Goal: Information Seeking & Learning: Compare options

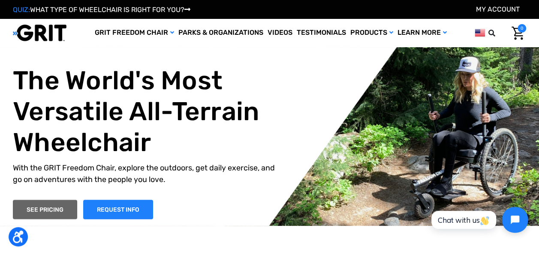
click at [40, 208] on link "SEE PRICING" at bounding box center [45, 208] width 64 height 19
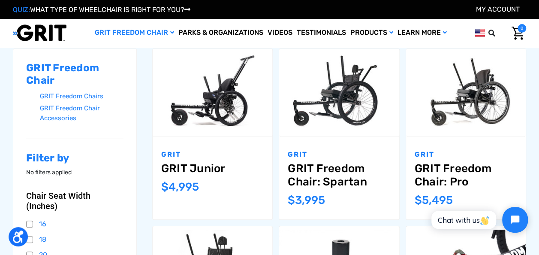
scroll to position [117, 0]
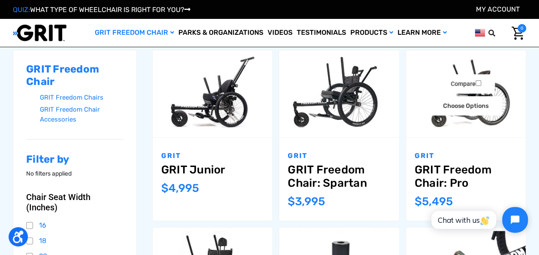
click at [477, 166] on link "GRIT Freedom Chair: Pro" at bounding box center [465, 176] width 102 height 27
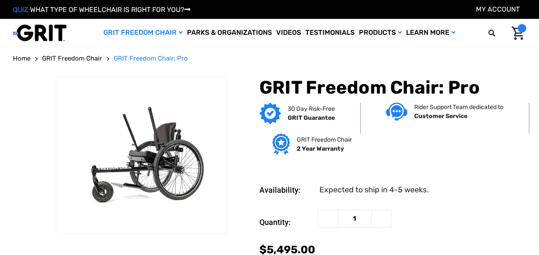
click at [472, 176] on dl "Availability: Expected to ship in 4-5 weeks." at bounding box center [392, 183] width 267 height 24
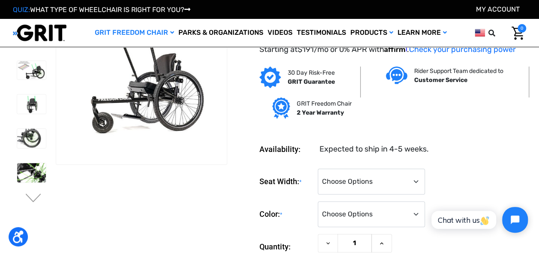
scroll to position [20, 0]
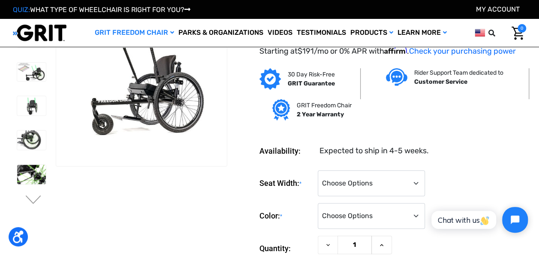
click at [32, 101] on img at bounding box center [31, 105] width 29 height 19
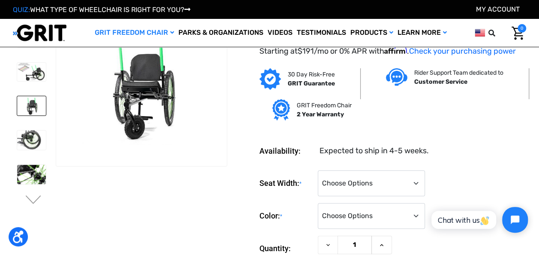
click at [27, 135] on img at bounding box center [31, 139] width 29 height 19
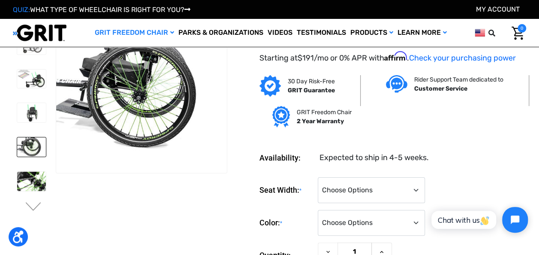
scroll to position [14, 0]
click at [29, 178] on img at bounding box center [31, 180] width 29 height 19
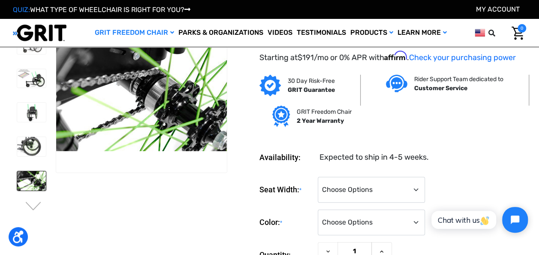
click at [30, 205] on button "Next" at bounding box center [33, 206] width 18 height 10
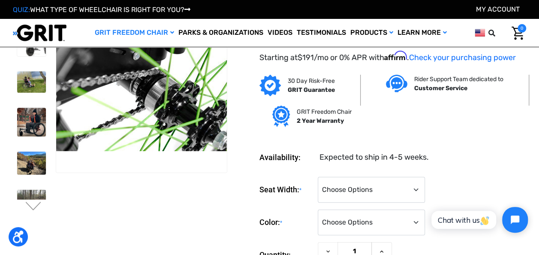
click at [22, 83] on img at bounding box center [31, 81] width 29 height 21
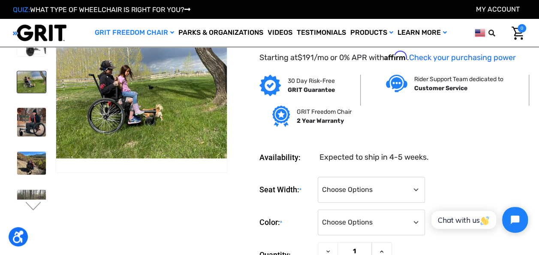
click at [45, 113] on img at bounding box center [31, 122] width 29 height 29
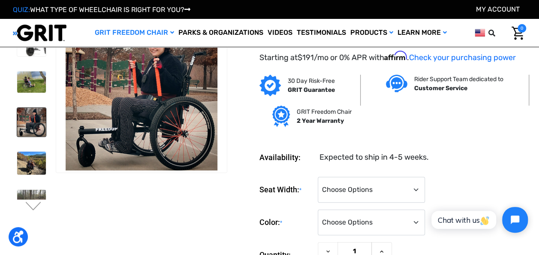
click at [17, 151] on img at bounding box center [31, 162] width 29 height 23
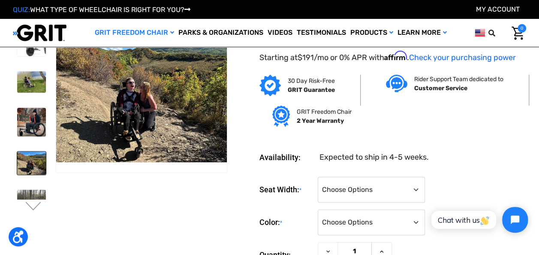
click at [24, 163] on img at bounding box center [31, 162] width 29 height 23
click at [30, 158] on img at bounding box center [31, 162] width 29 height 23
click at [27, 189] on img at bounding box center [31, 204] width 29 height 30
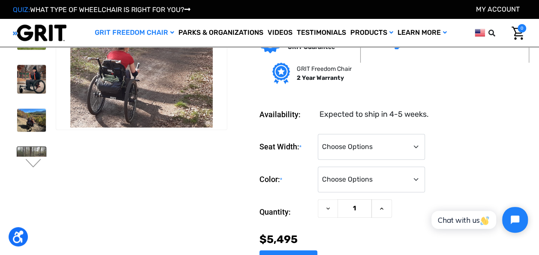
scroll to position [56, 0]
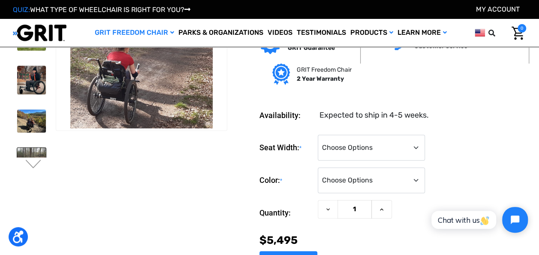
click at [33, 165] on button "Next" at bounding box center [33, 164] width 18 height 10
click at [32, 165] on button "Next" at bounding box center [33, 164] width 18 height 10
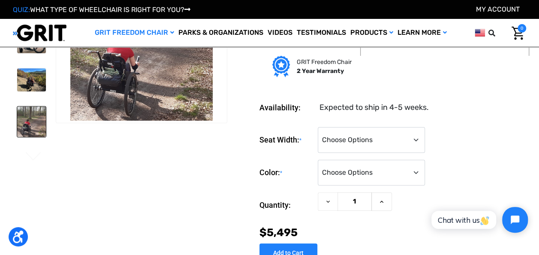
scroll to position [67, 0]
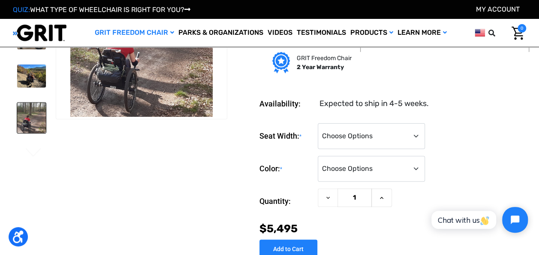
click at [35, 153] on button "Next" at bounding box center [33, 153] width 18 height 10
click at [28, 148] on img at bounding box center [31, 162] width 29 height 29
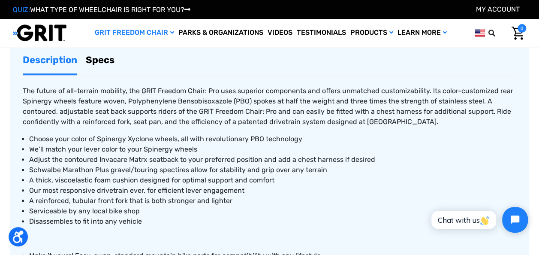
scroll to position [372, 0]
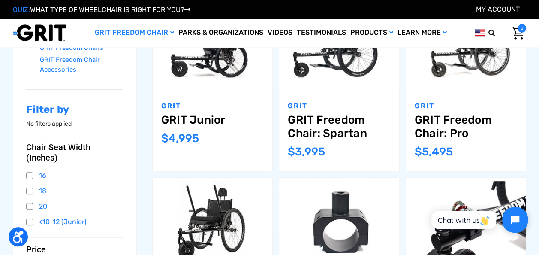
scroll to position [169, 0]
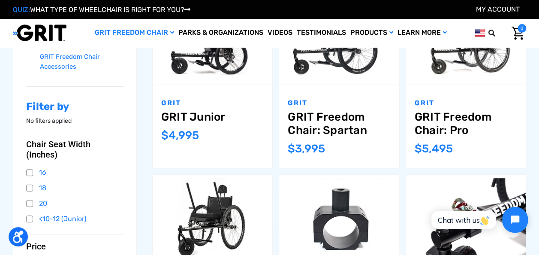
click at [508, 102] on p "GRIT" at bounding box center [465, 103] width 102 height 10
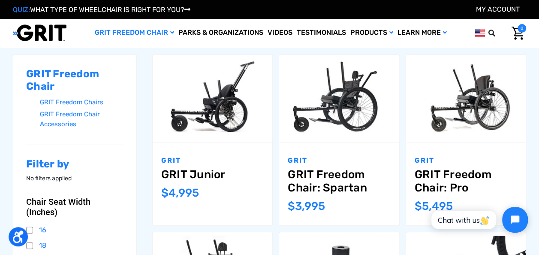
scroll to position [111, 0]
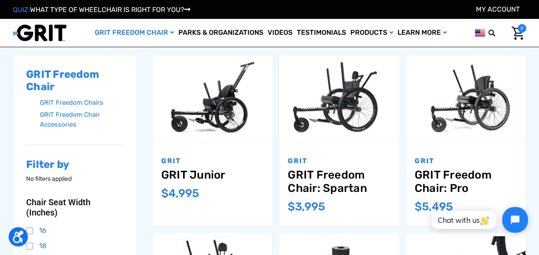
click at [514, 107] on div "Compare Choose Options" at bounding box center [466, 99] width 120 height 44
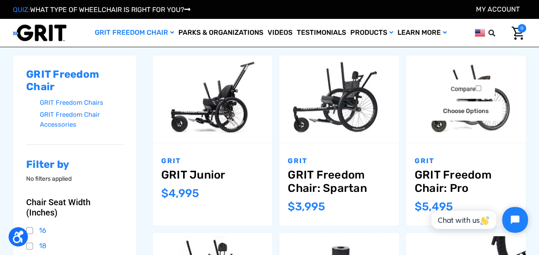
click at [477, 87] on input "Compare" at bounding box center [478, 88] width 6 height 6
checkbox input "true"
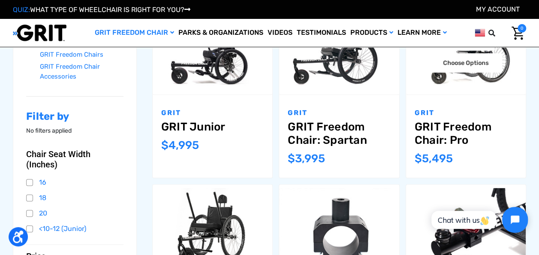
scroll to position [168, 0]
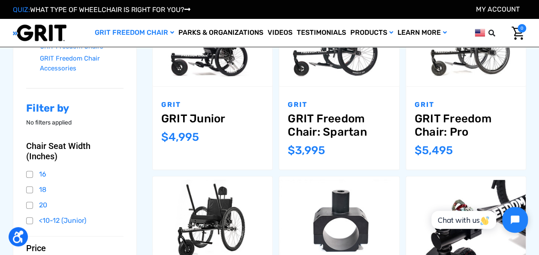
click at [256, 207] on div "Compare Choose Options" at bounding box center [213, 220] width 120 height 44
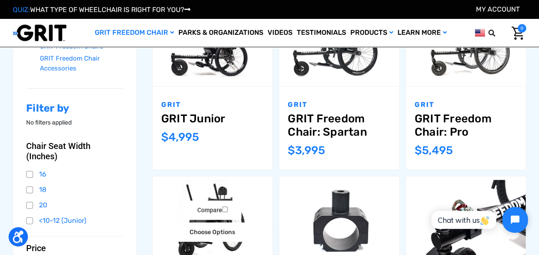
click at [226, 207] on input "Compare" at bounding box center [225, 209] width 6 height 6
checkbox input "true"
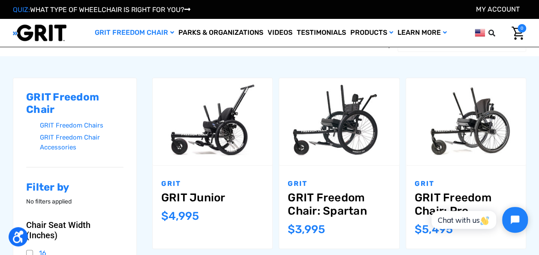
scroll to position [88, 0]
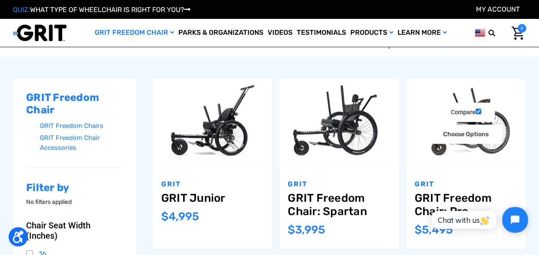
click at [515, 99] on img "GRIT Freedom Chair: Pro,$5,495.00\a" at bounding box center [466, 122] width 120 height 80
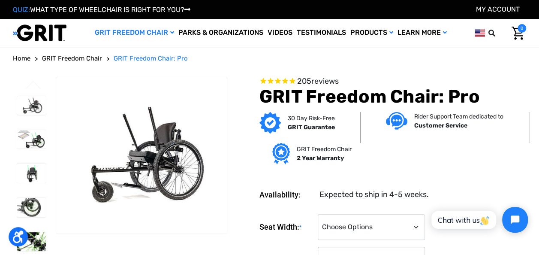
click at [28, 140] on img at bounding box center [31, 139] width 29 height 18
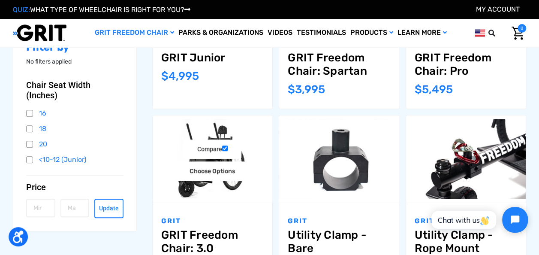
click at [221, 237] on link "GRIT Freedom Chair: 3.0" at bounding box center [212, 241] width 102 height 27
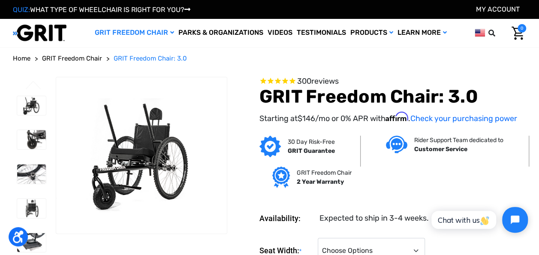
click at [33, 137] on img at bounding box center [31, 139] width 29 height 19
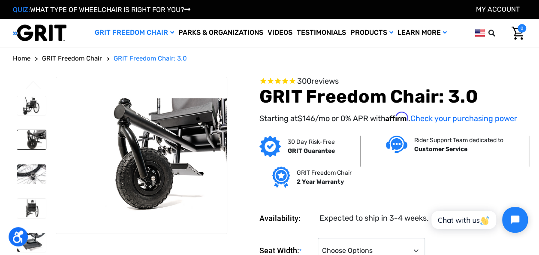
click at [27, 167] on img at bounding box center [31, 173] width 29 height 19
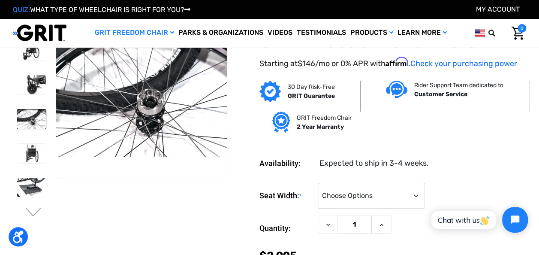
scroll to position [16, 0]
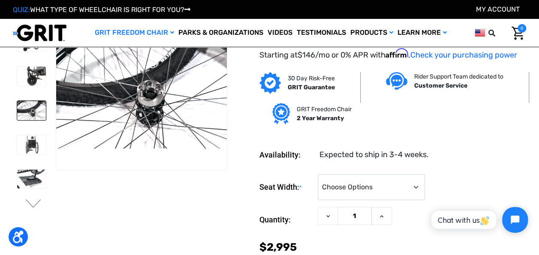
click at [33, 152] on img at bounding box center [31, 144] width 29 height 19
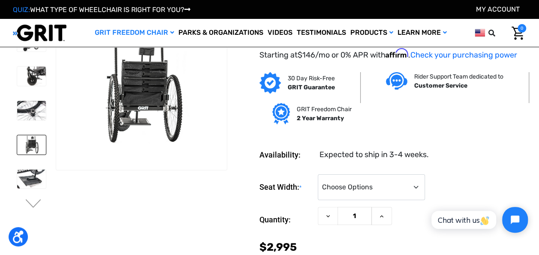
click at [31, 176] on img at bounding box center [31, 178] width 29 height 19
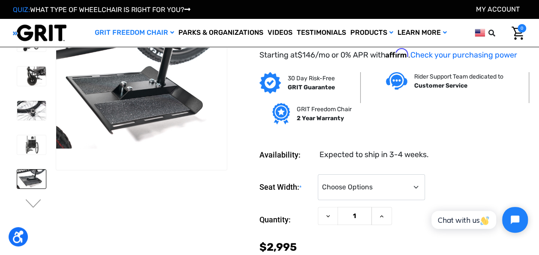
click at [33, 204] on button "Next" at bounding box center [33, 204] width 18 height 10
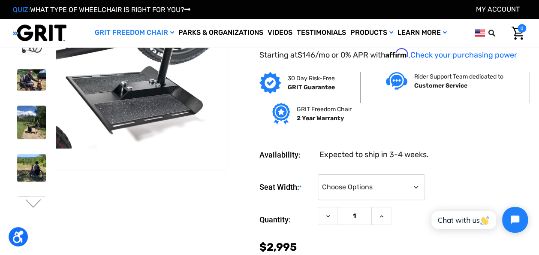
click at [32, 73] on img at bounding box center [31, 79] width 29 height 21
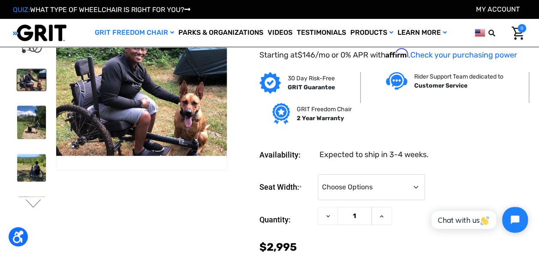
click at [27, 127] on img at bounding box center [31, 121] width 29 height 33
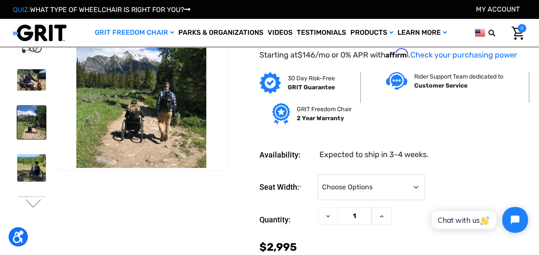
click at [28, 159] on img at bounding box center [31, 167] width 29 height 27
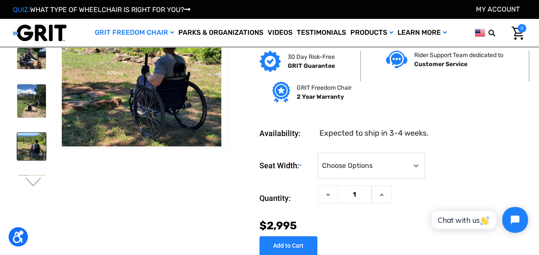
scroll to position [40, 0]
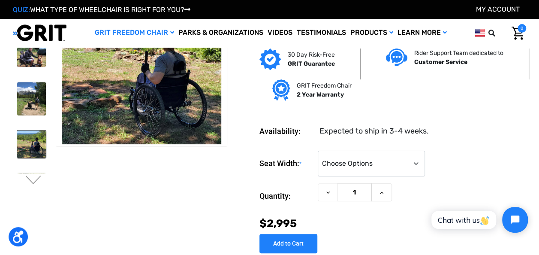
click at [33, 181] on button "Next" at bounding box center [33, 180] width 18 height 10
click at [33, 179] on button "Next" at bounding box center [33, 180] width 18 height 10
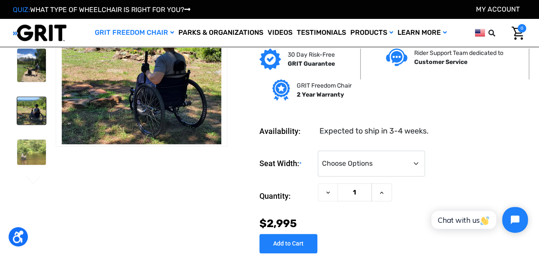
click at [26, 148] on img at bounding box center [31, 151] width 29 height 25
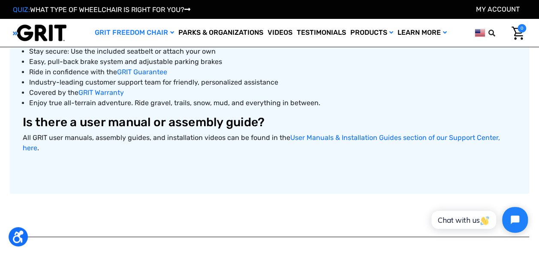
scroll to position [479, 0]
